Goal: Task Accomplishment & Management: Complete application form

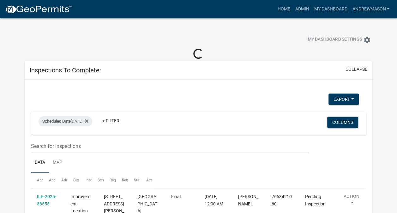
select select "3: 100"
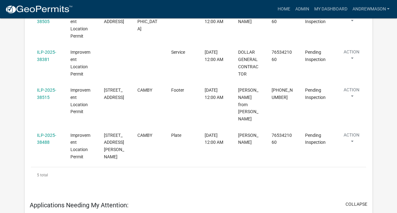
scroll to position [215, 0]
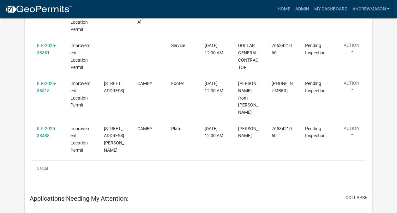
click at [52, 126] on link "ILP-2025-38488" at bounding box center [46, 132] width 19 height 12
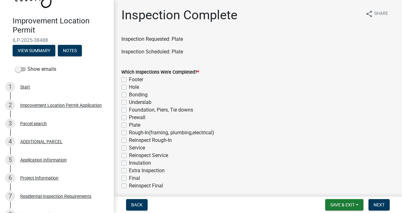
scroll to position [46, 0]
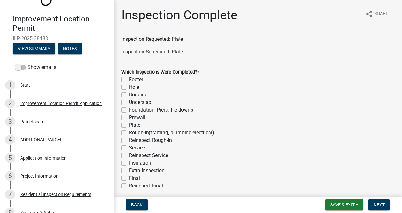
click at [42, 179] on div "6 Project Information" at bounding box center [54, 176] width 99 height 10
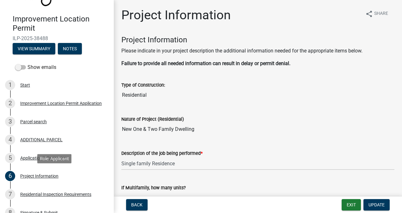
click at [38, 179] on div "6 Project Information" at bounding box center [54, 176] width 99 height 10
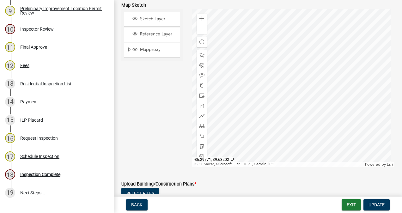
scroll to position [313, 0]
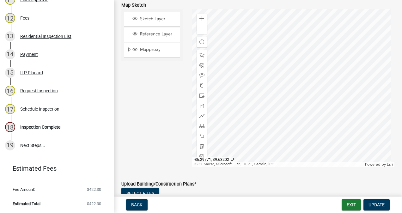
click at [44, 128] on div "Inspection Complete" at bounding box center [40, 127] width 40 height 4
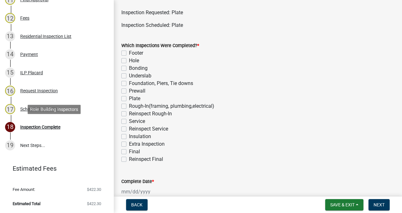
scroll to position [29, 0]
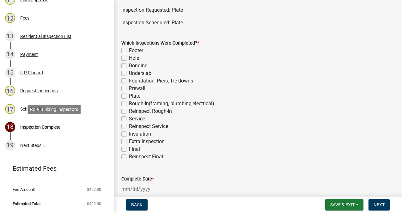
click at [129, 96] on label "Plate" at bounding box center [134, 96] width 11 height 8
click at [129, 96] on input "Plate" at bounding box center [131, 94] width 4 height 4
checkbox input "true"
checkbox input "false"
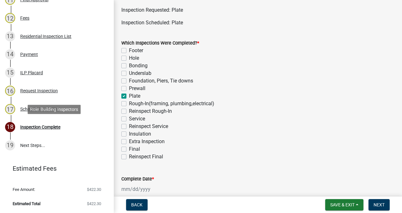
checkbox input "false"
checkbox input "true"
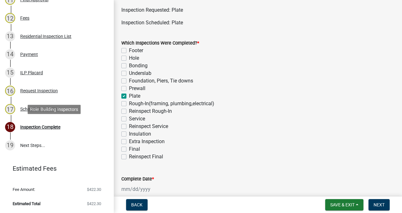
checkbox input "false"
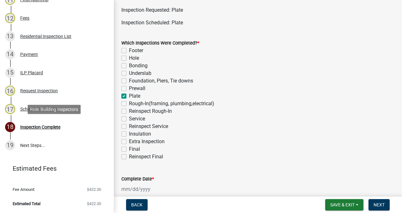
checkbox input "false"
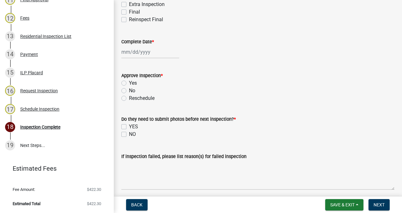
scroll to position [167, 0]
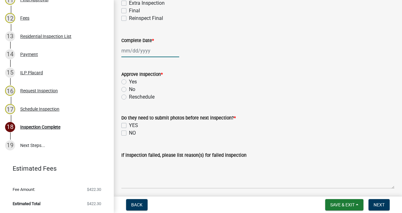
click at [152, 48] on div at bounding box center [150, 50] width 58 height 13
select select "8"
select select "2025"
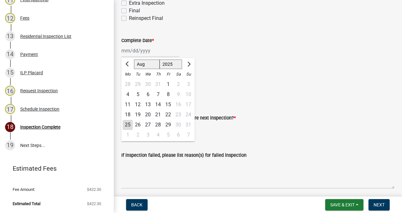
click at [127, 126] on div "25" at bounding box center [128, 125] width 10 height 10
type input "[DATE]"
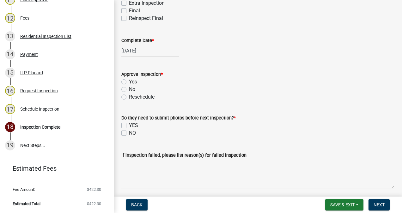
click at [129, 83] on label "Yes" at bounding box center [133, 82] width 8 height 8
click at [129, 82] on input "Yes" at bounding box center [131, 80] width 4 height 4
radio input "true"
click at [129, 133] on label "NO" at bounding box center [132, 133] width 7 height 8
click at [129, 133] on input "NO" at bounding box center [131, 131] width 4 height 4
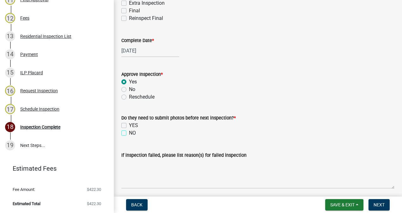
checkbox input "true"
checkbox input "false"
checkbox input "true"
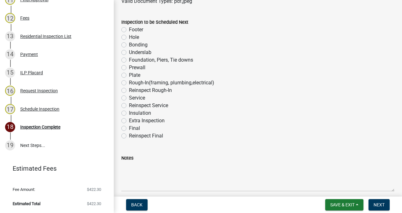
scroll to position [401, 0]
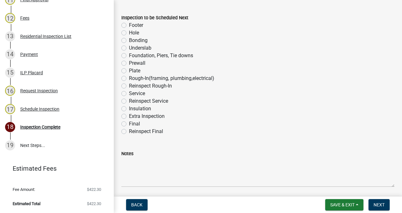
click at [129, 78] on label "Rough-In(framing, plumbing,electrical)" at bounding box center [171, 79] width 85 height 8
click at [129, 78] on input "Rough-In(framing, plumbing,electrical)" at bounding box center [131, 77] width 4 height 4
radio input "true"
click at [375, 204] on span "Next" at bounding box center [378, 204] width 11 height 5
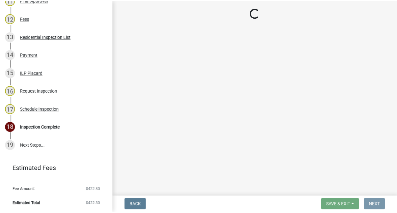
scroll to position [0, 0]
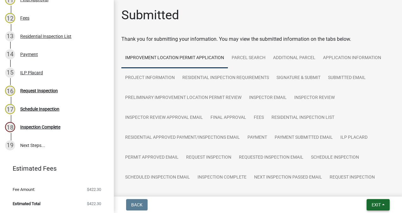
click at [375, 204] on span "Exit" at bounding box center [375, 204] width 9 height 5
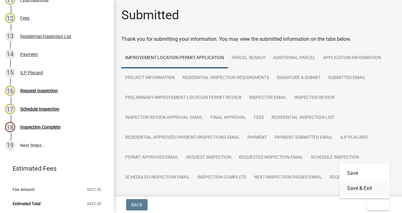
click at [365, 188] on button "Save & Exit" at bounding box center [364, 188] width 51 height 15
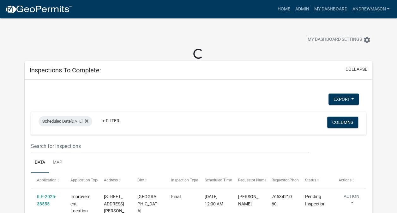
select select "3: 100"
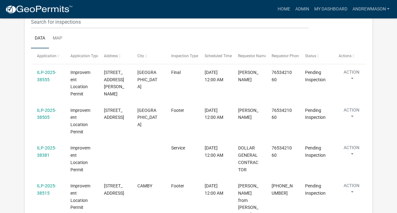
scroll to position [112, 0]
